Goal: Task Accomplishment & Management: Use online tool/utility

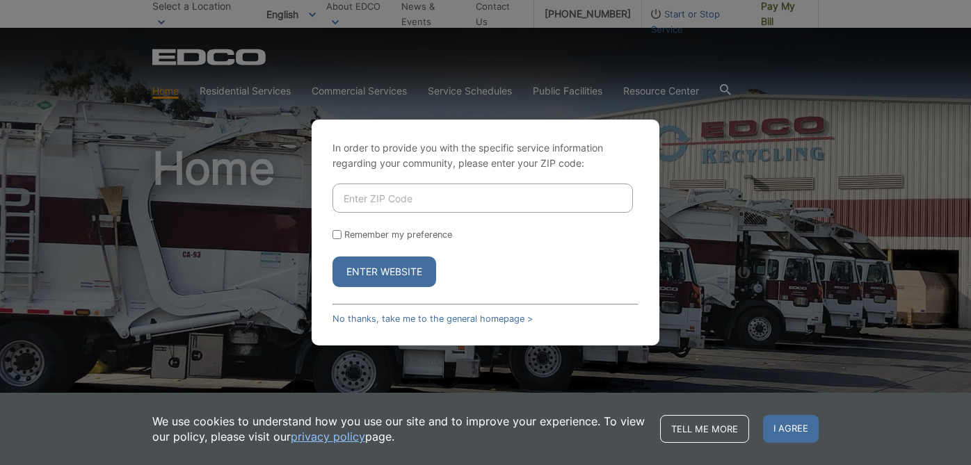
click at [420, 197] on input "Enter ZIP Code" at bounding box center [483, 198] width 301 height 29
type input "92118"
click at [391, 276] on button "Enter Website" at bounding box center [385, 272] width 104 height 31
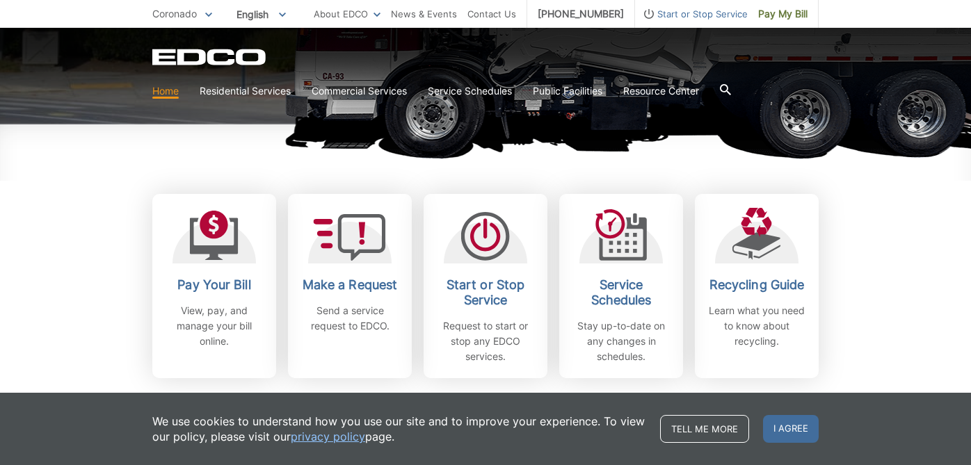
scroll to position [322, 0]
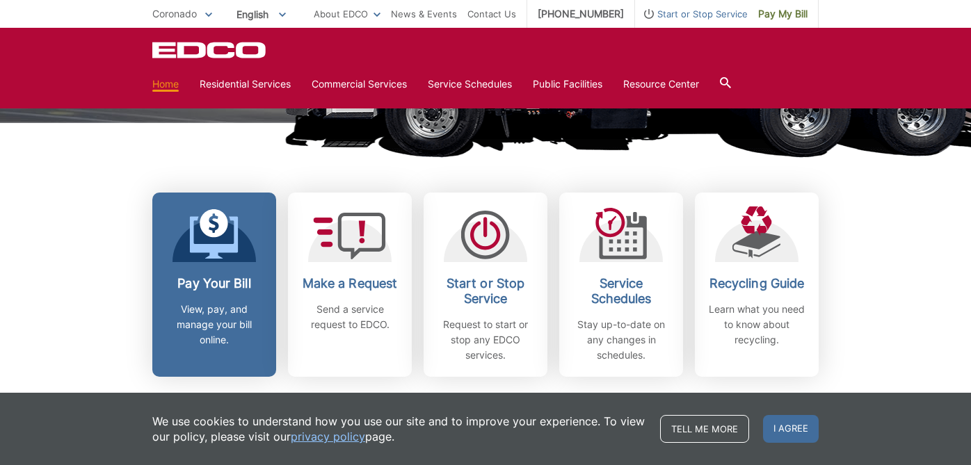
click at [211, 305] on p "View, pay, and manage your bill online." at bounding box center [214, 325] width 103 height 46
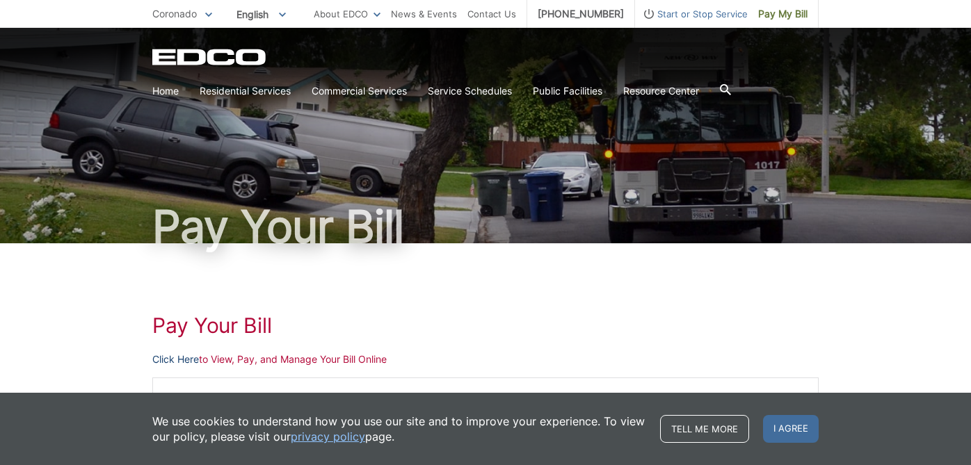
click at [181, 360] on link "Click Here" at bounding box center [175, 359] width 47 height 15
